Goal: Use online tool/utility: Utilize a website feature to perform a specific function

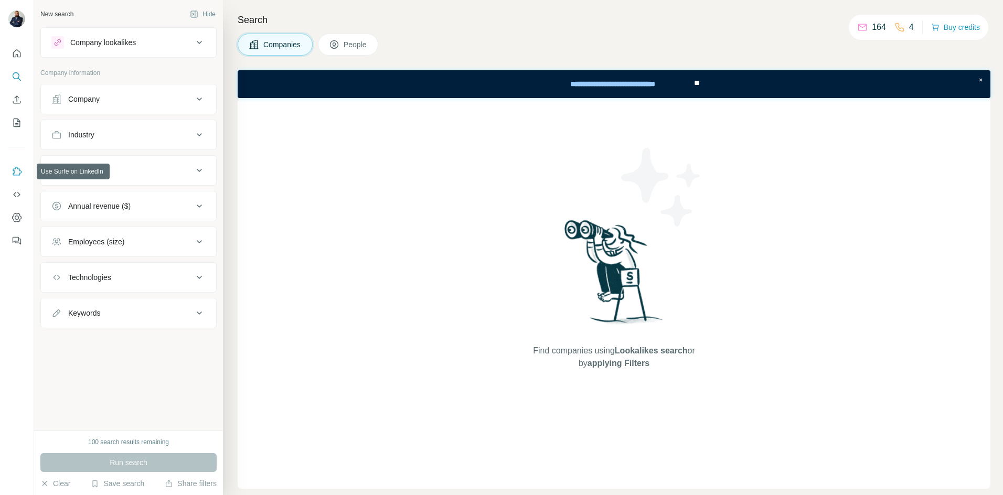
click at [19, 170] on icon "Use Surfe on LinkedIn" at bounding box center [17, 171] width 10 height 10
click at [17, 214] on icon "Dashboard" at bounding box center [17, 218] width 10 height 10
click at [108, 47] on div "Company lookalikes" at bounding box center [103, 42] width 66 height 10
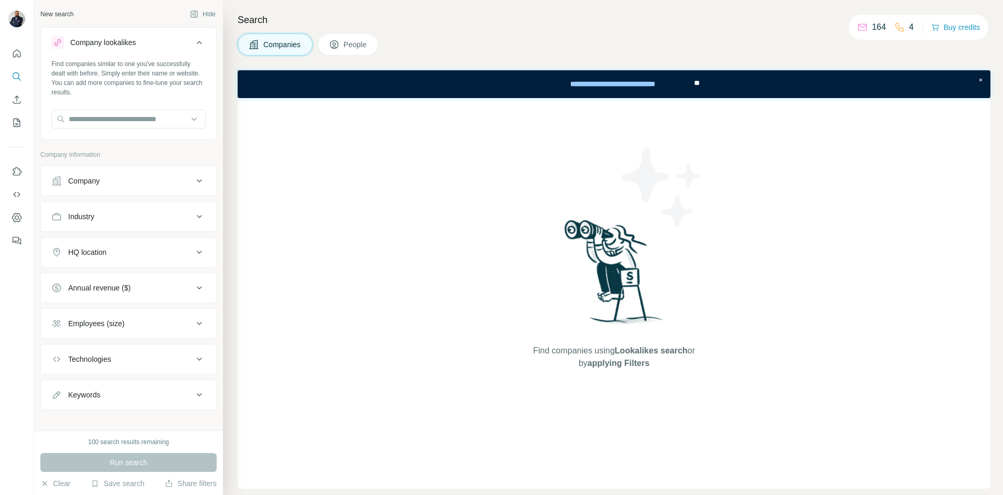
click at [94, 182] on div "Company" at bounding box center [83, 181] width 31 height 10
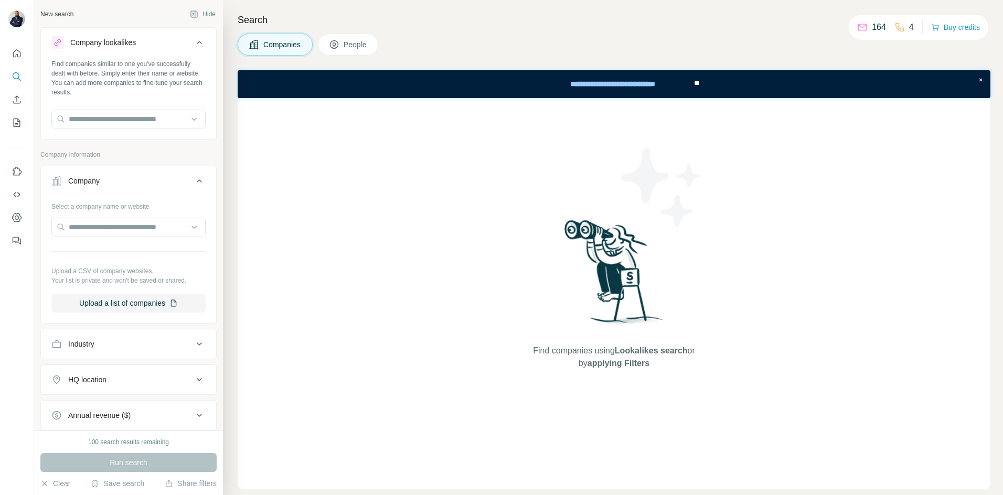
click at [110, 339] on div "Industry" at bounding box center [122, 344] width 142 height 10
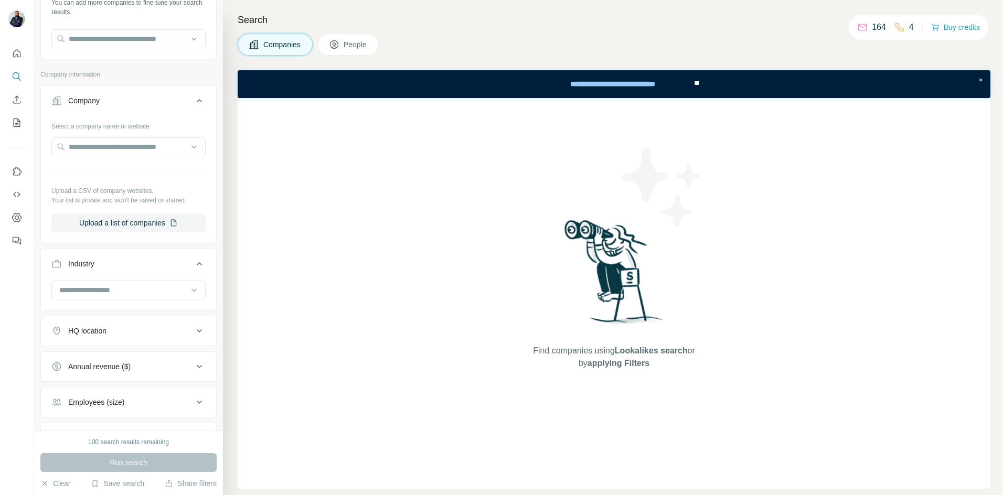
scroll to position [105, 0]
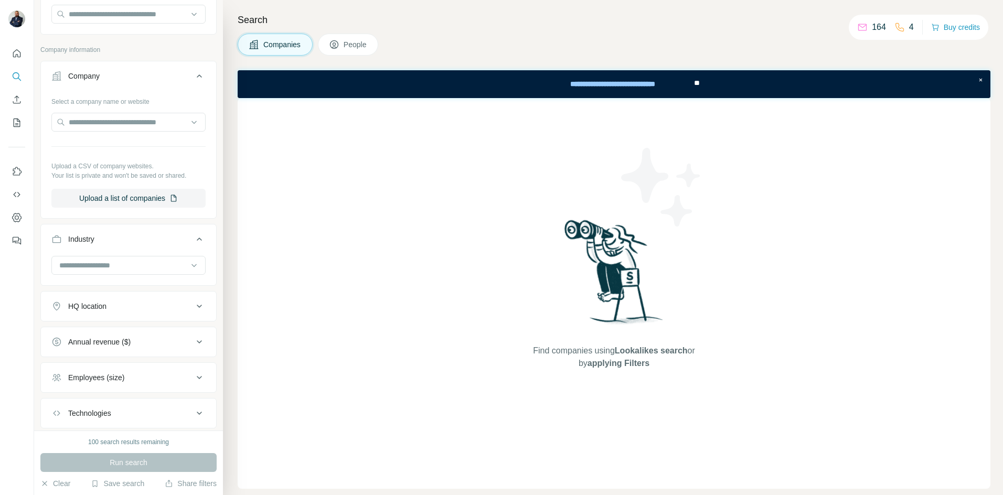
click at [141, 314] on button "HQ location" at bounding box center [128, 306] width 175 height 25
click at [141, 309] on div "HQ location" at bounding box center [122, 306] width 142 height 10
click at [142, 240] on div "Industry" at bounding box center [122, 239] width 142 height 10
click at [123, 57] on div "Company information" at bounding box center [128, 53] width 176 height 16
click at [122, 72] on div "Company" at bounding box center [122, 76] width 142 height 10
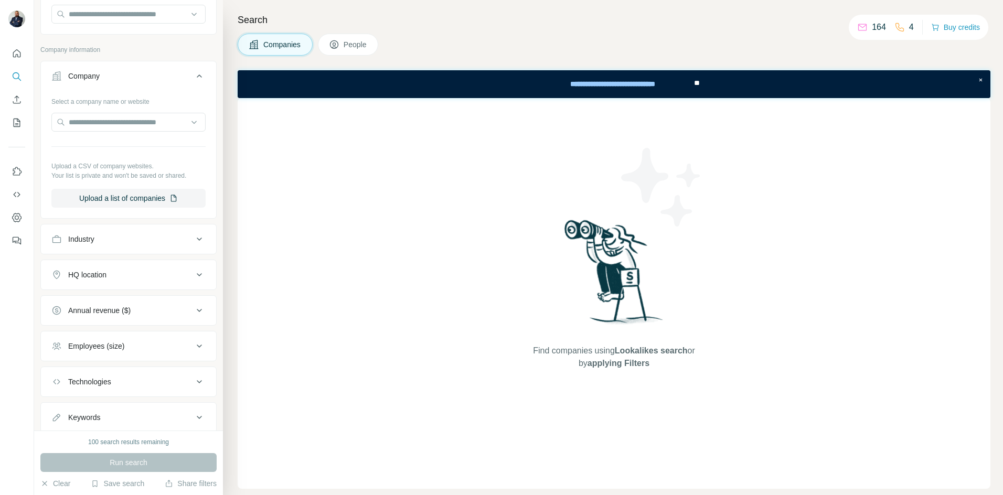
scroll to position [9, 0]
